Goal: Task Accomplishment & Management: Use online tool/utility

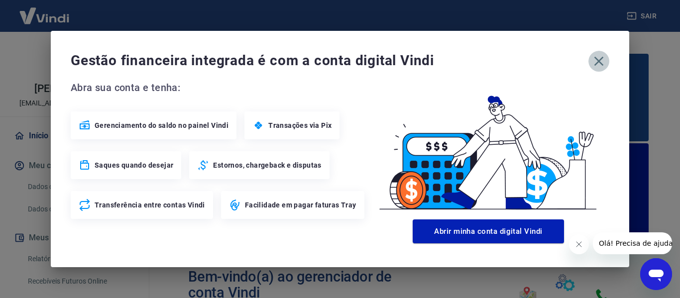
click at [601, 57] on icon "button" at bounding box center [599, 61] width 16 height 16
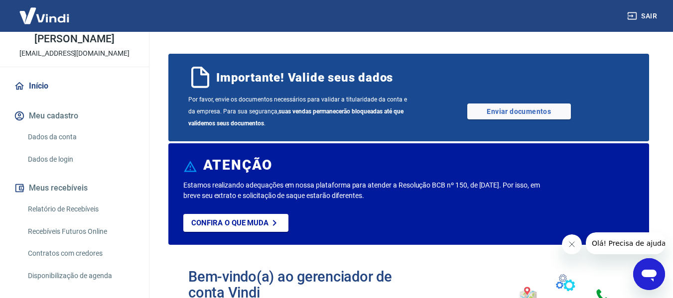
scroll to position [100, 0]
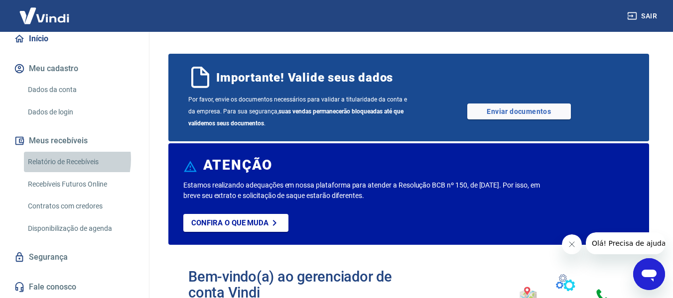
click at [56, 167] on link "Relatório de Recebíveis" at bounding box center [80, 162] width 113 height 20
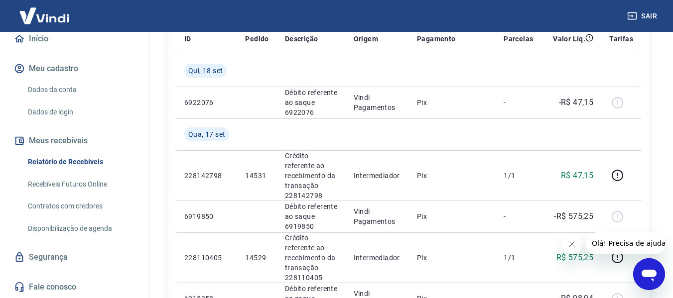
scroll to position [149, 0]
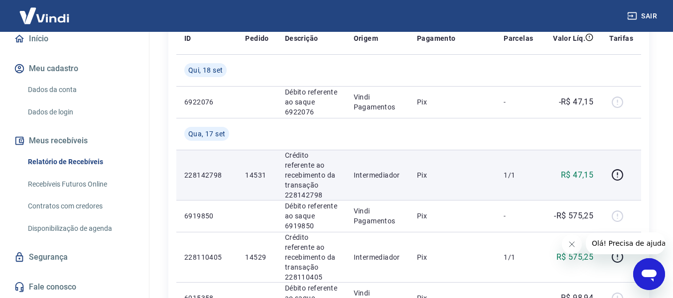
click at [255, 174] on p "14531" at bounding box center [256, 175] width 23 height 10
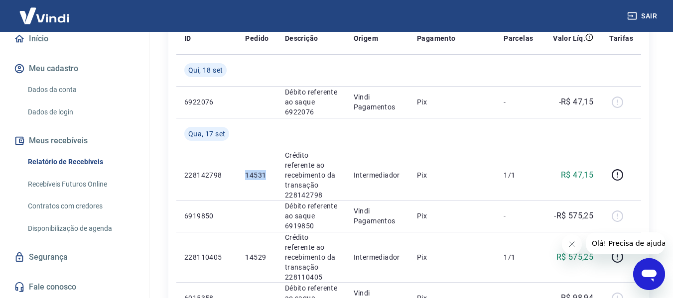
copy p "14531"
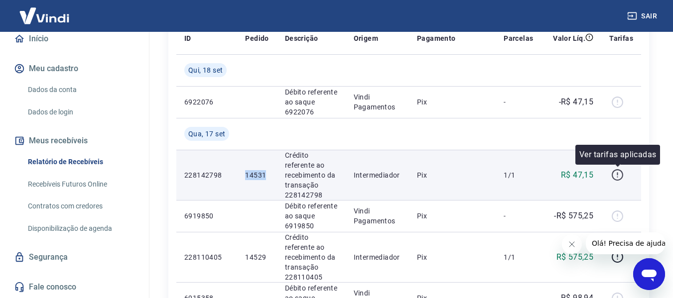
click at [616, 171] on icon "button" at bounding box center [617, 175] width 12 height 12
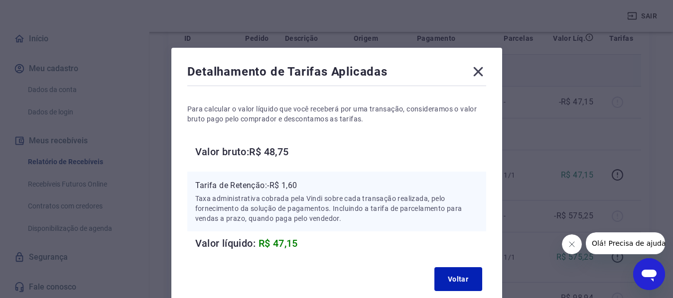
click at [477, 69] on icon at bounding box center [478, 72] width 16 height 16
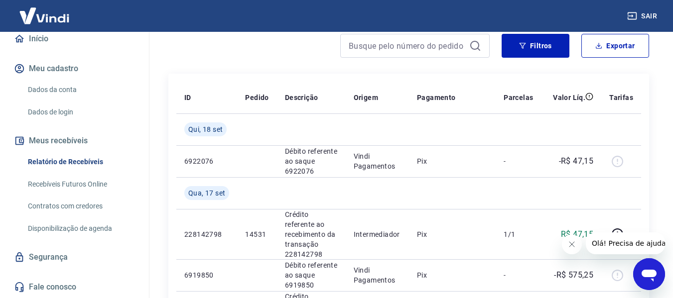
scroll to position [0, 0]
